Goal: Information Seeking & Learning: Find specific fact

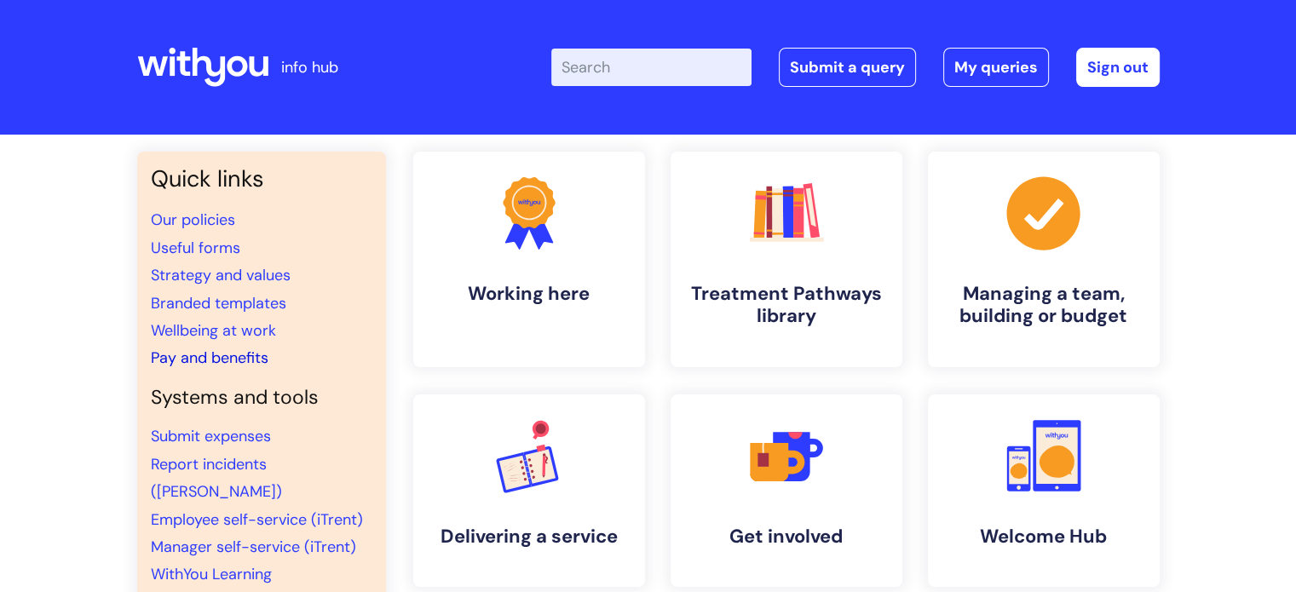
click at [217, 360] on link "Pay and benefits" at bounding box center [210, 358] width 118 height 20
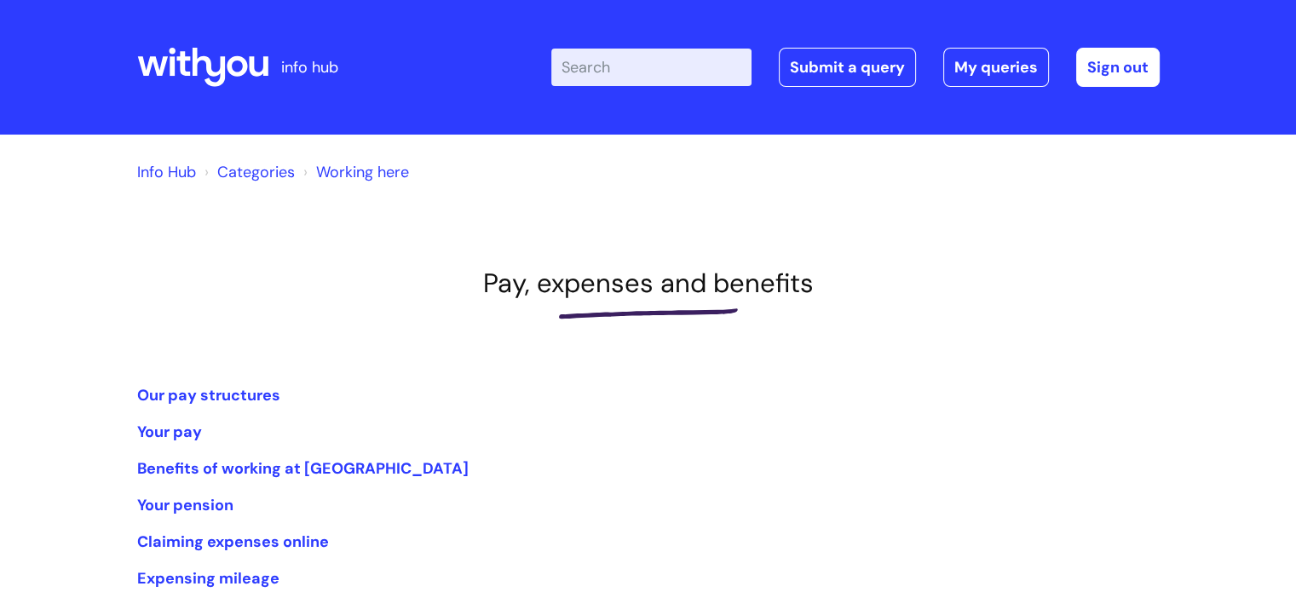
click at [585, 71] on input "Enter your search term here..." at bounding box center [651, 67] width 200 height 37
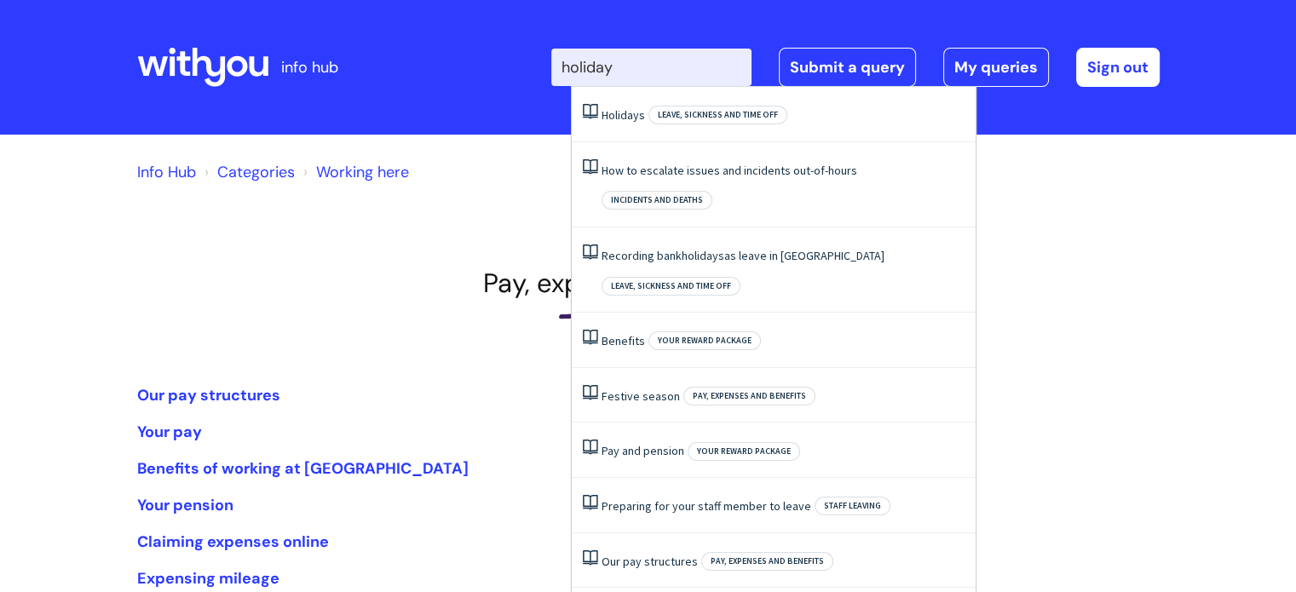
type input "holiday"
click button "Search" at bounding box center [0, 0] width 0 height 0
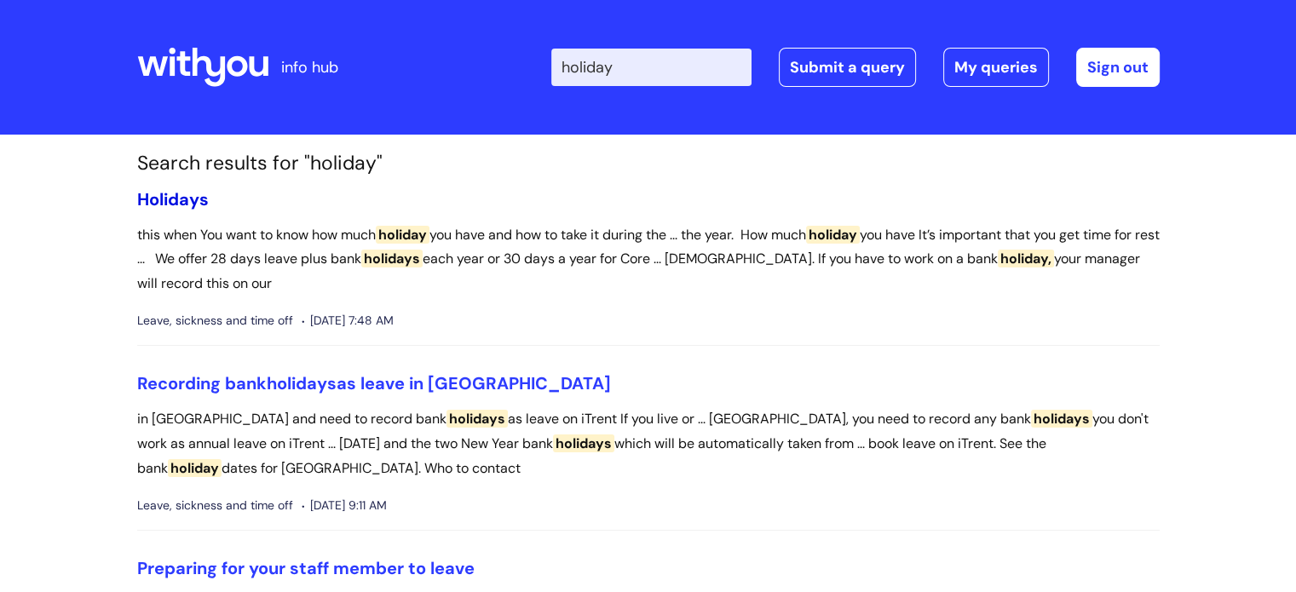
click at [191, 199] on span "Holidays" at bounding box center [173, 199] width 72 height 22
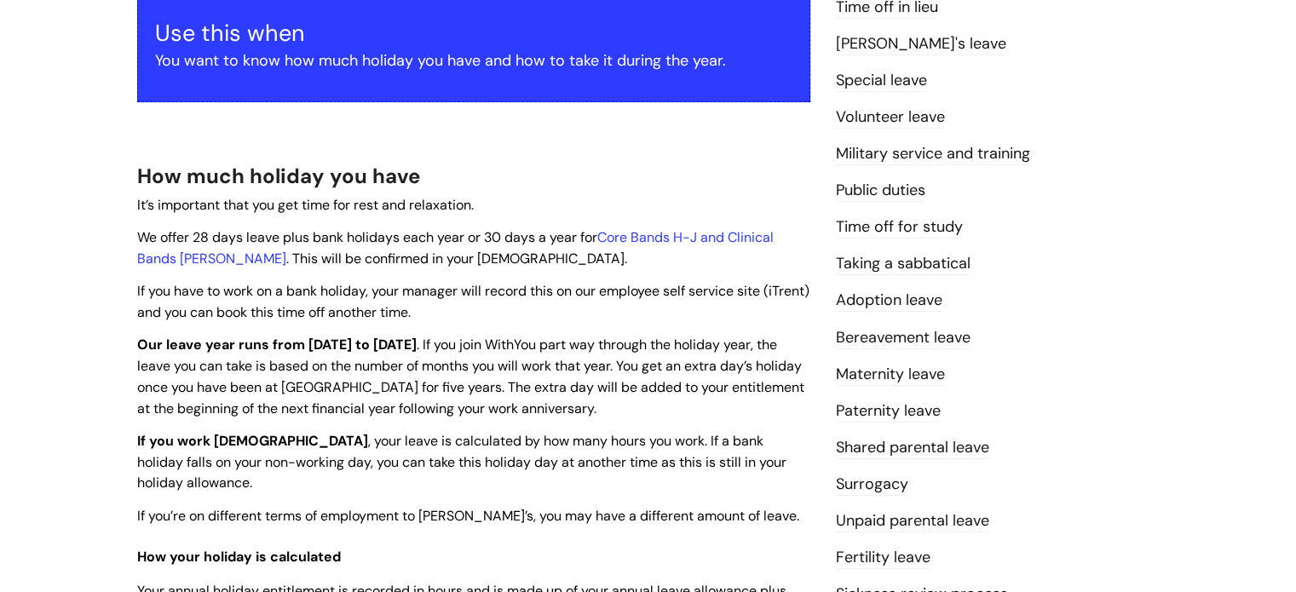
scroll to position [341, 0]
